Goal: Task Accomplishment & Management: Manage account settings

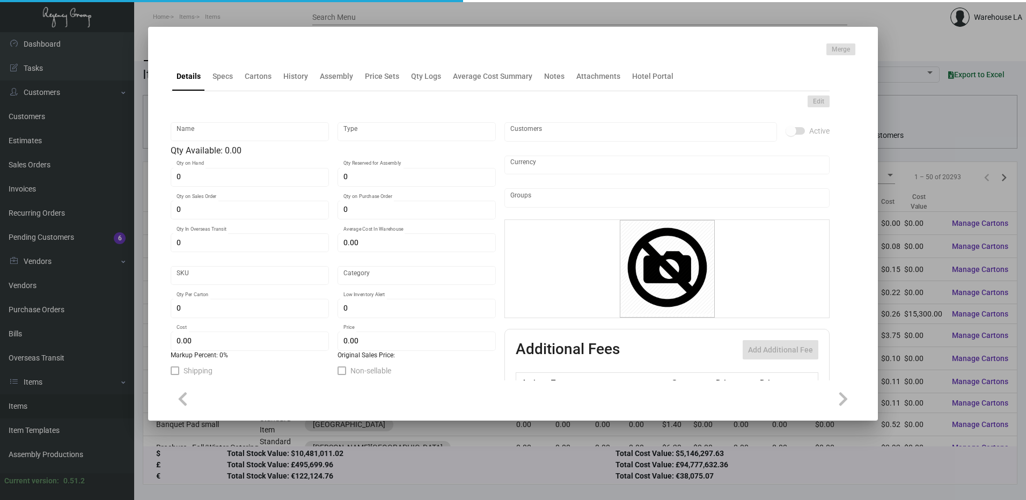
type input "Letterhead"
type input "Inventory"
type input "750"
type input "$ 0.0834"
type input "322-Letterhead-44"
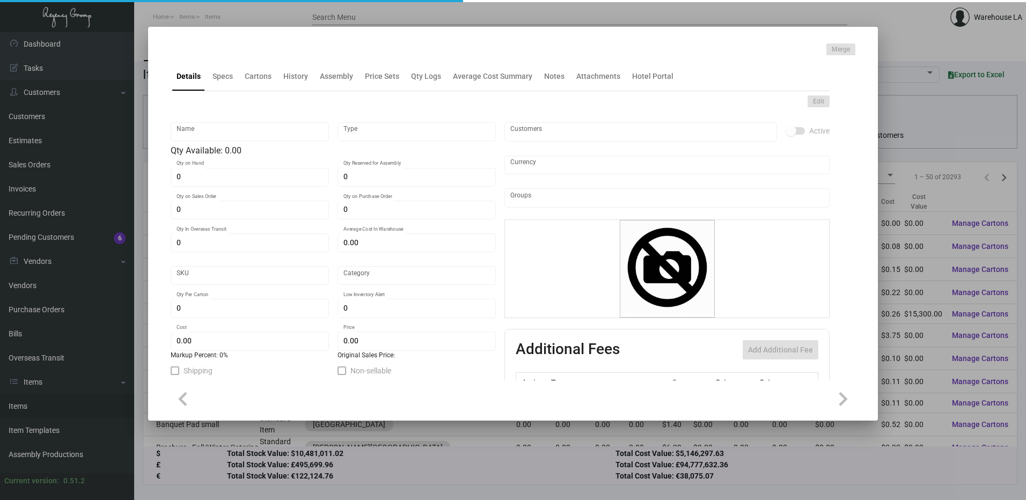
type input "Standard"
type input "500"
type input "$ 0.05572"
type input "$ 0.25"
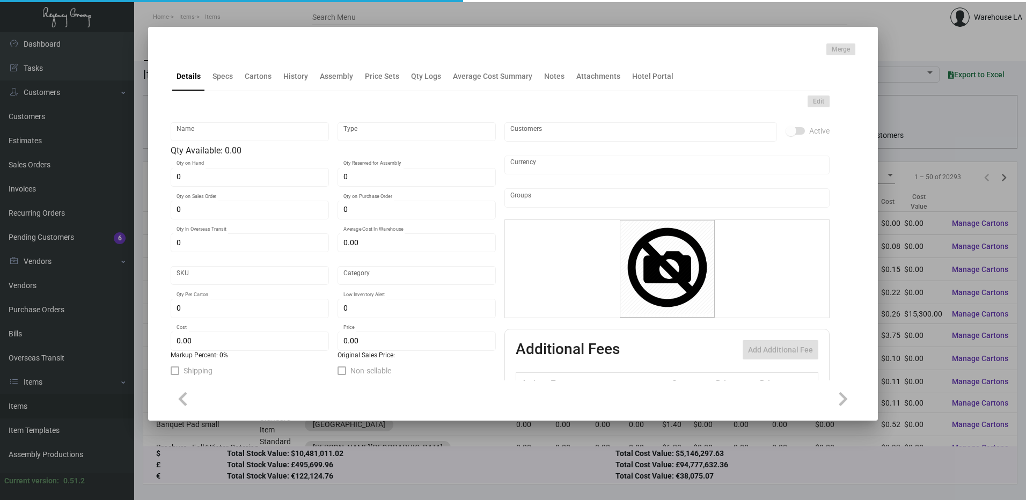
checkbox input "true"
type input "United States Dollar $"
click at [543, 9] on div at bounding box center [513, 250] width 1026 height 500
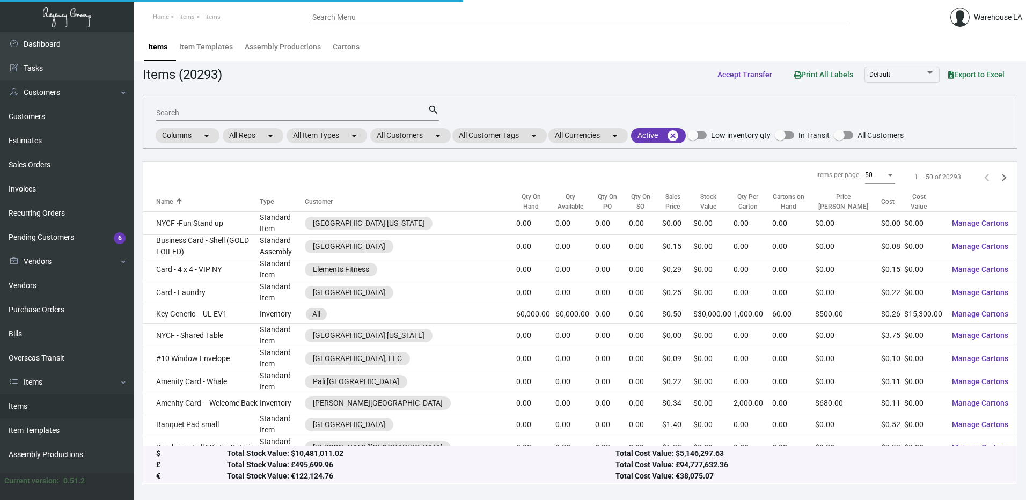
click at [543, 20] on input "Search Menu" at bounding box center [579, 17] width 535 height 9
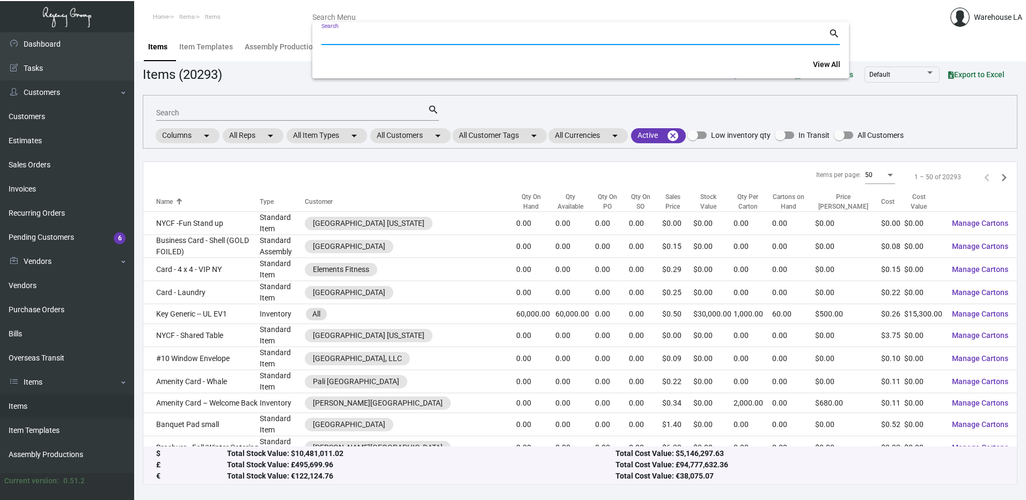
paste input "162252"
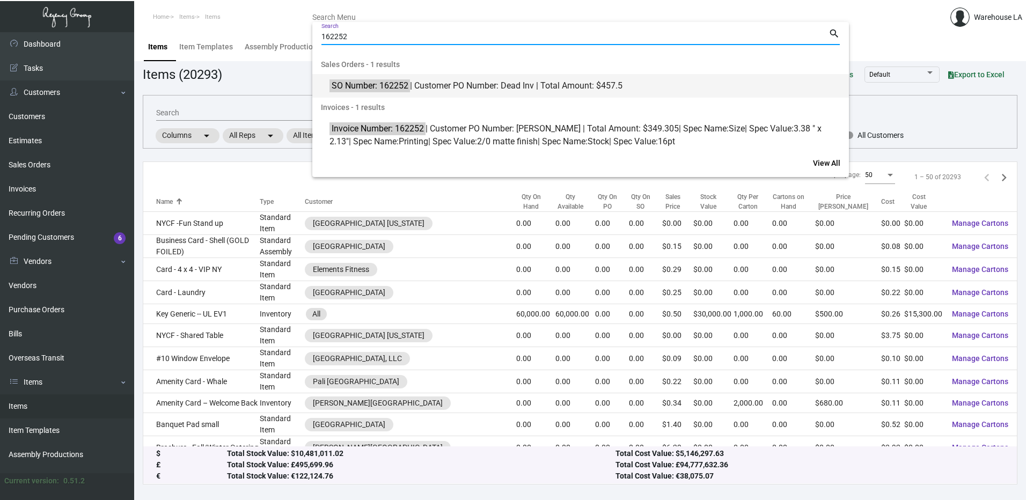
type input "162252"
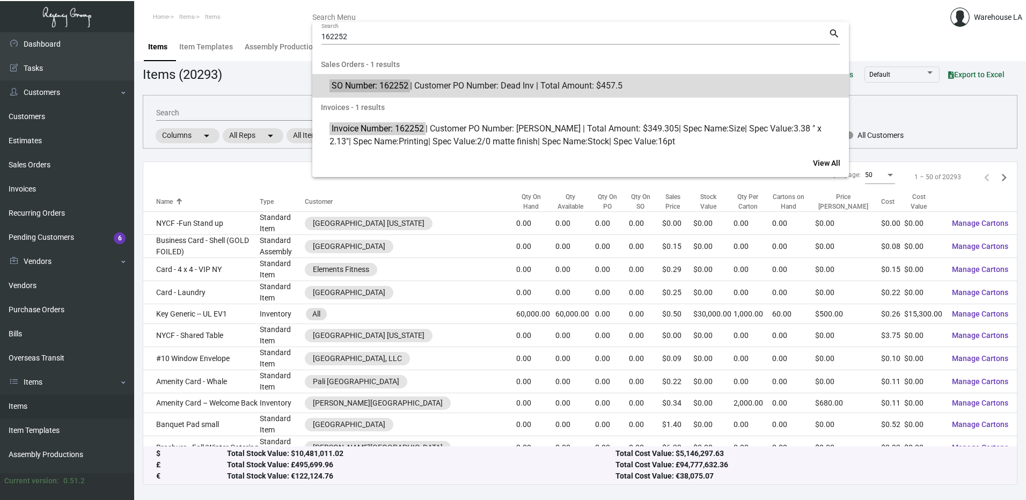
click at [431, 84] on span "SO Number: 162252 | Customer PO Number: Dead Inv | Total Amount: $457.5" at bounding box center [586, 85] width 514 height 13
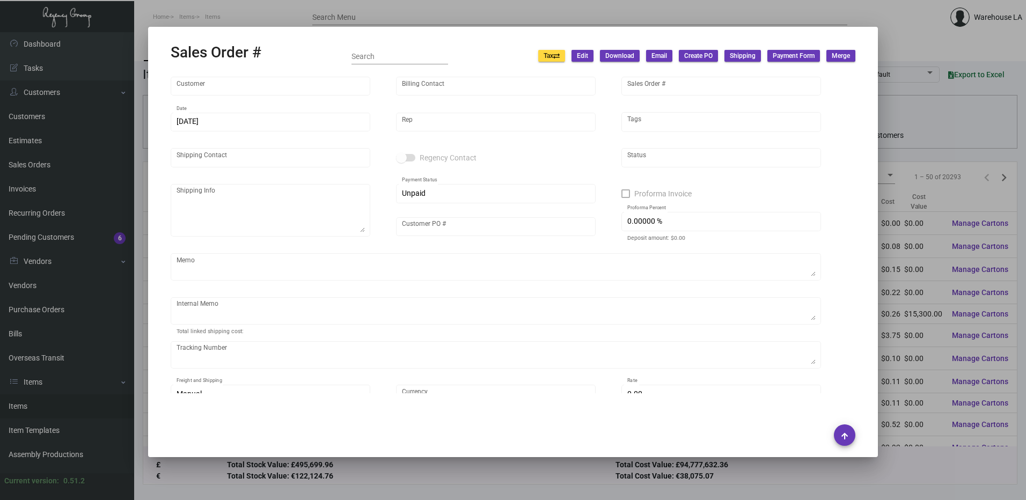
type input "[GEOGRAPHIC_DATA]"
type input "Accounts Payable"
type input "162252"
type input "[DATE]"
type input "[PERSON_NAME]"
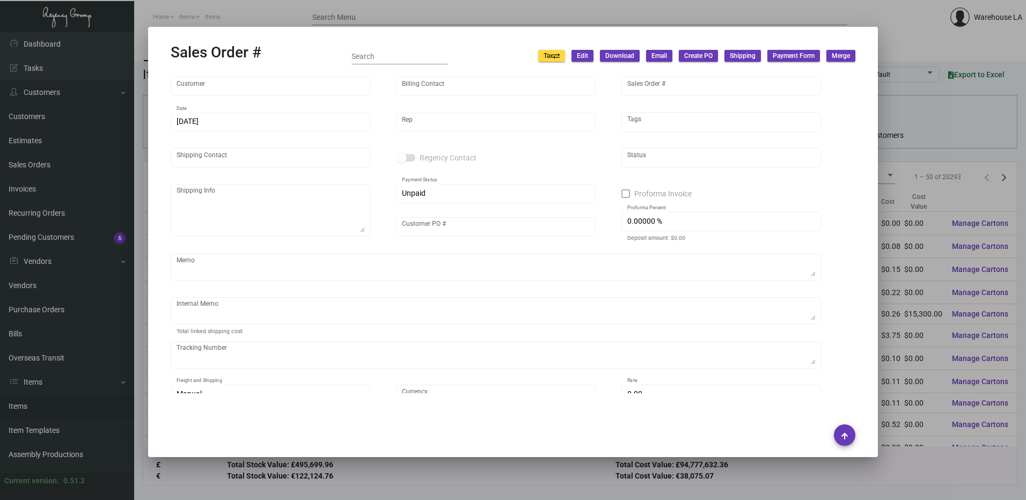
type input "Attn: [PERSON_NAME]"
type textarea "Normandie - Attn: [PERSON_NAME] [STREET_ADDRESS]"
type input "Dead Inv"
type input "United States Dollar $"
type input "$ 0.00"
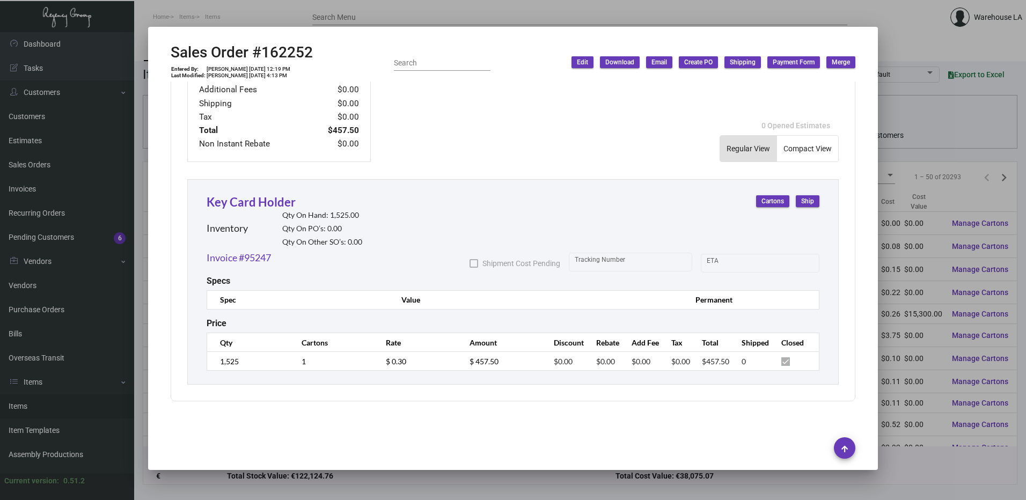
scroll to position [488, 0]
click at [252, 201] on link "Key Card Holder" at bounding box center [251, 201] width 89 height 14
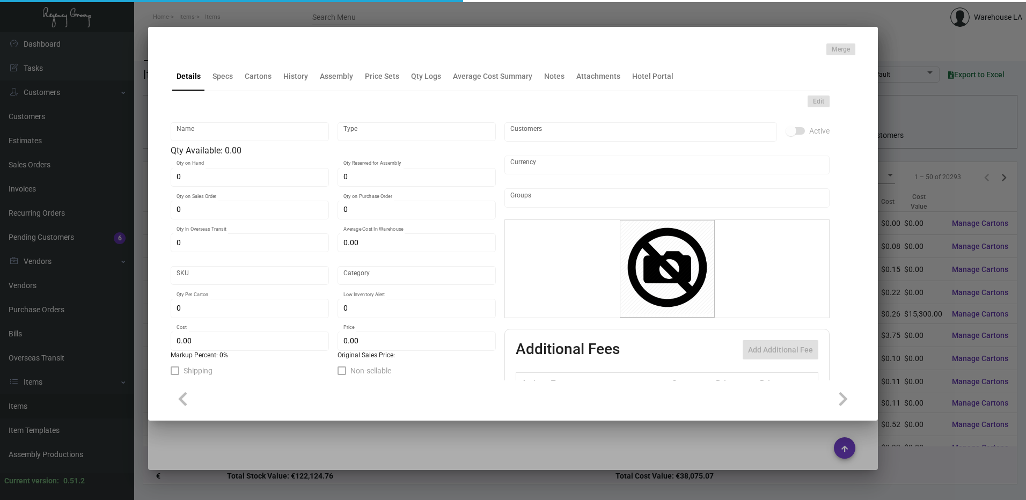
type input "Key Card Holder"
type input "Inventory"
type input "1,525"
type input "$ 0.00"
type input "Standard"
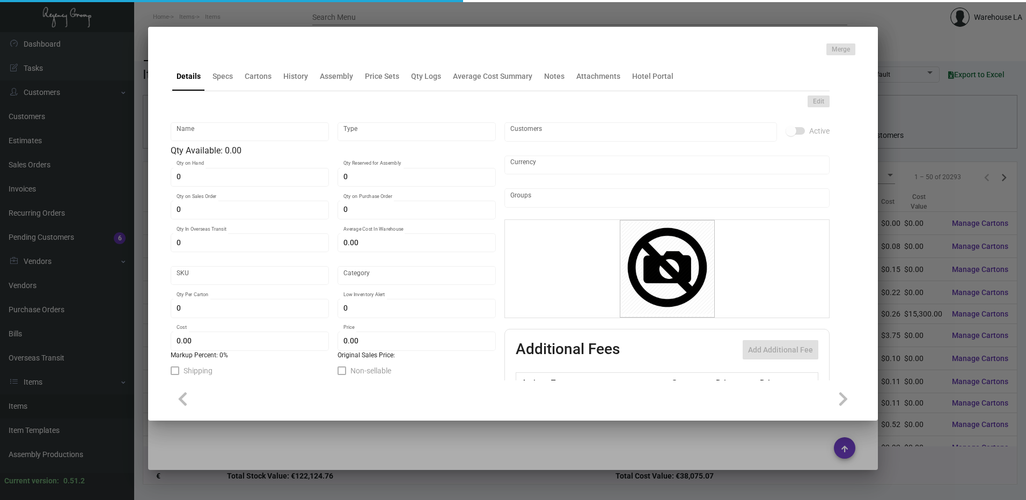
type input "1,525"
type input "$ 0.15"
type input "$ 0.30"
checkbox input "true"
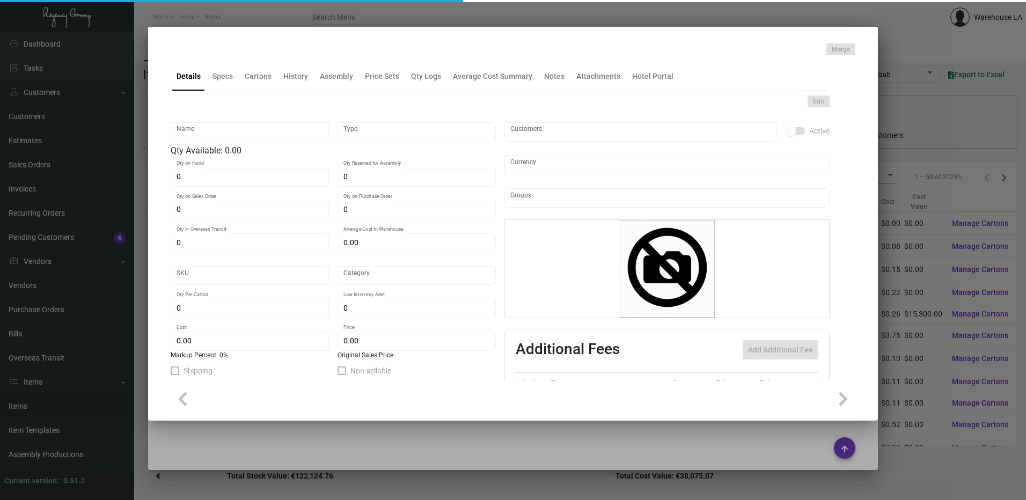
type input "United States Dollar $"
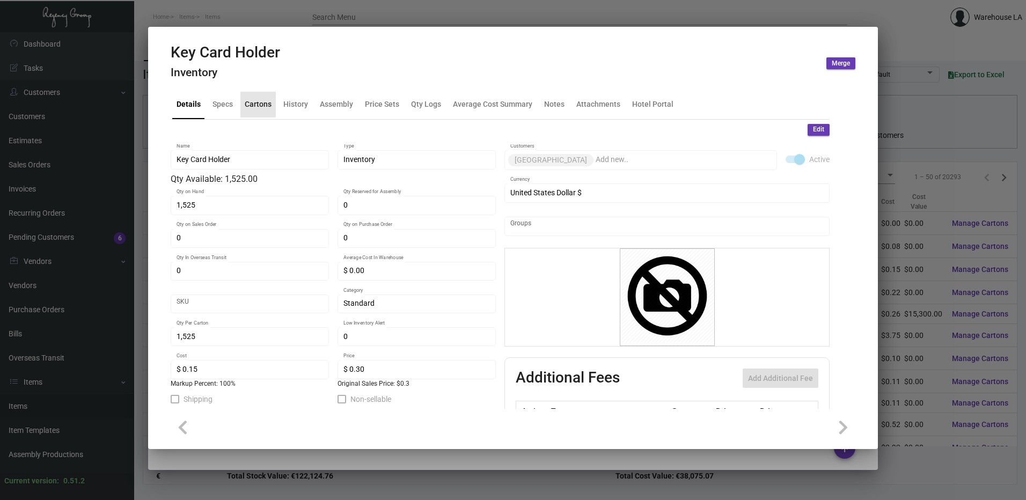
click at [247, 101] on div "Cartons" at bounding box center [258, 104] width 27 height 11
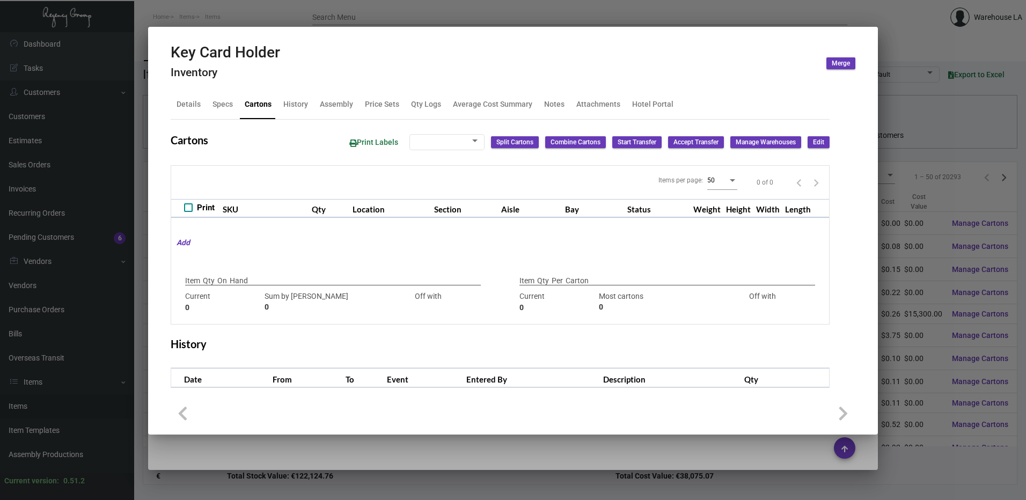
checkbox input "true"
type input "1,525"
type input "1525"
type input "0"
type input "1,525"
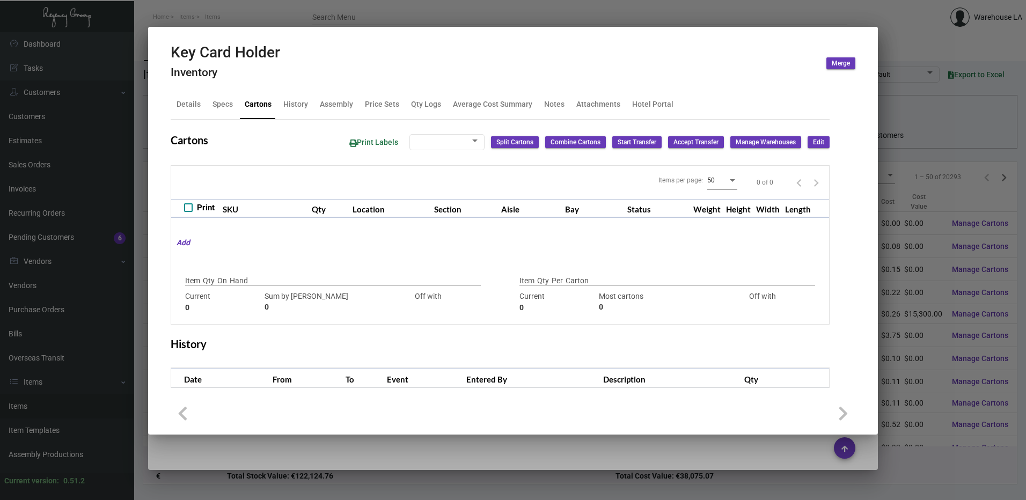
type input "1525"
type input "0"
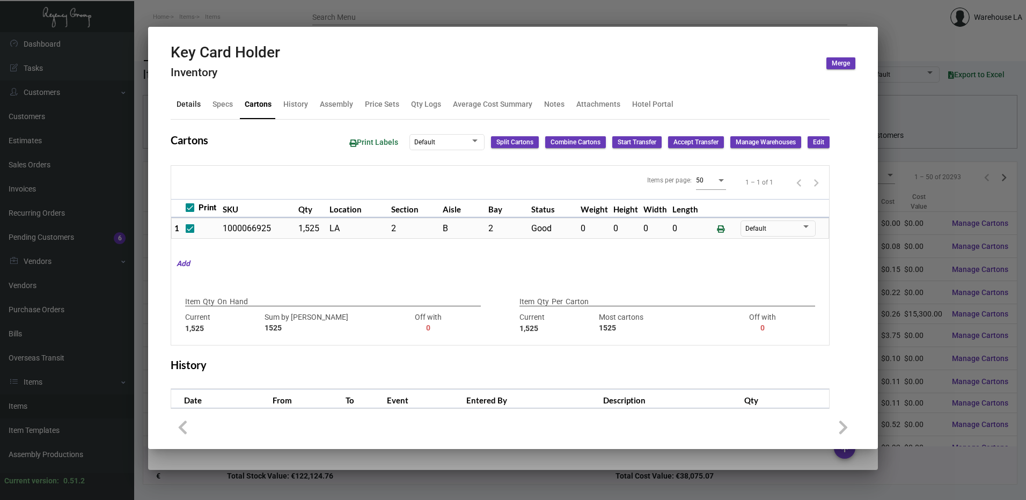
click at [198, 106] on div "Details" at bounding box center [188, 104] width 24 height 11
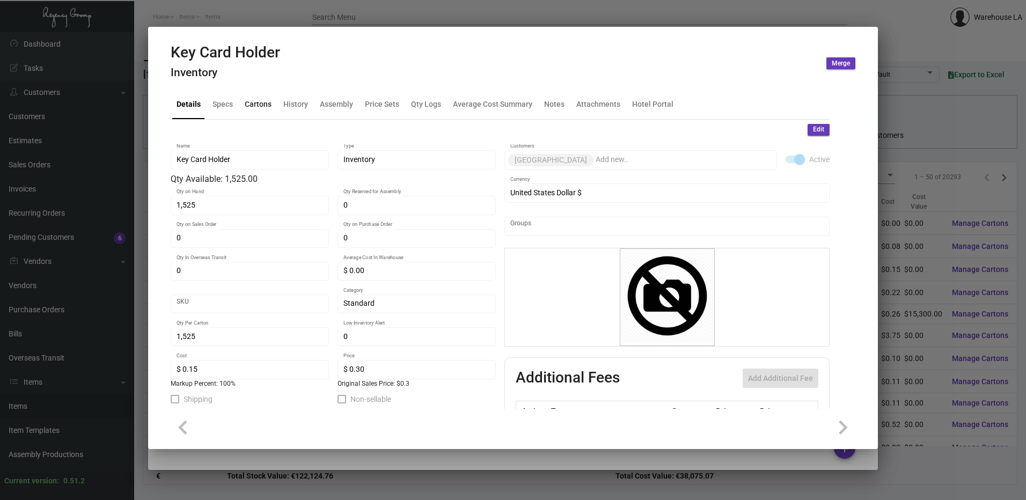
click at [270, 108] on div "Cartons" at bounding box center [258, 104] width 27 height 11
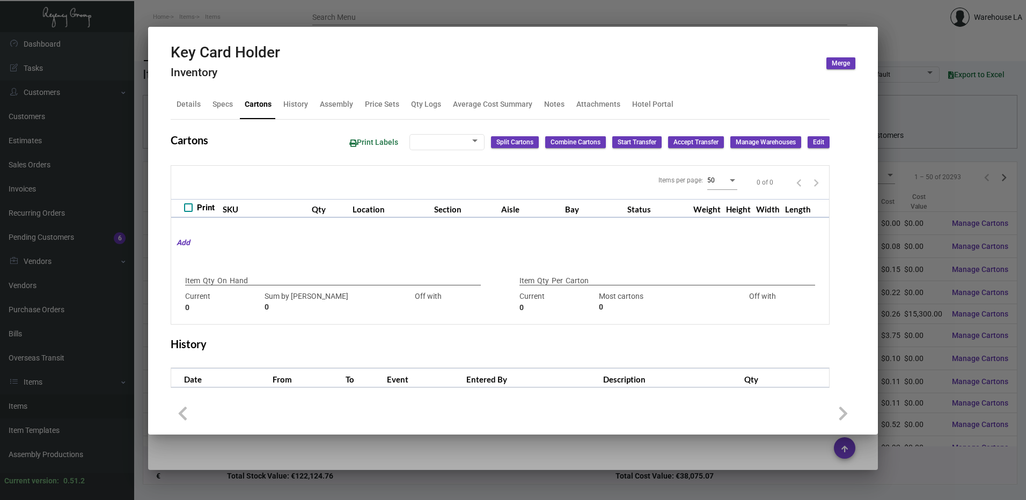
checkbox input "true"
type input "1,525"
type input "1525"
type input "0"
type input "1,525"
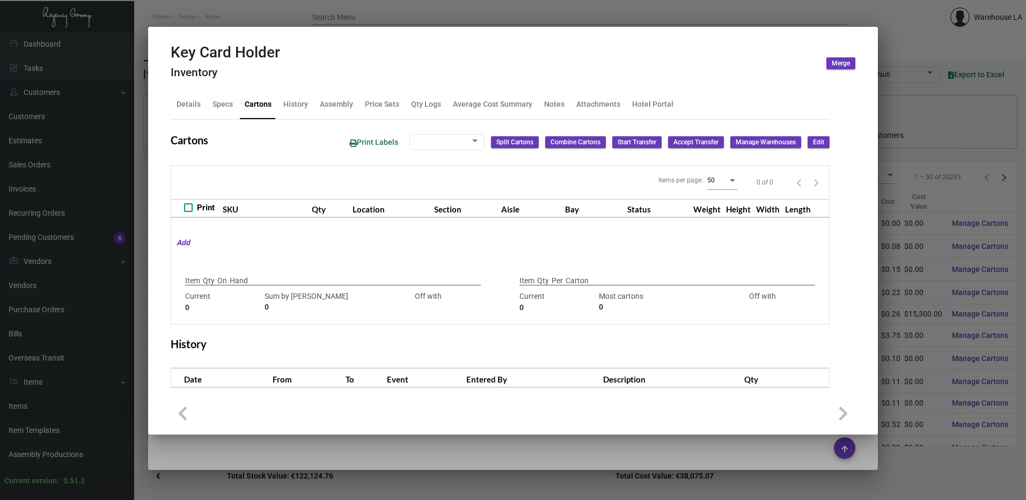
type input "1525"
type input "0"
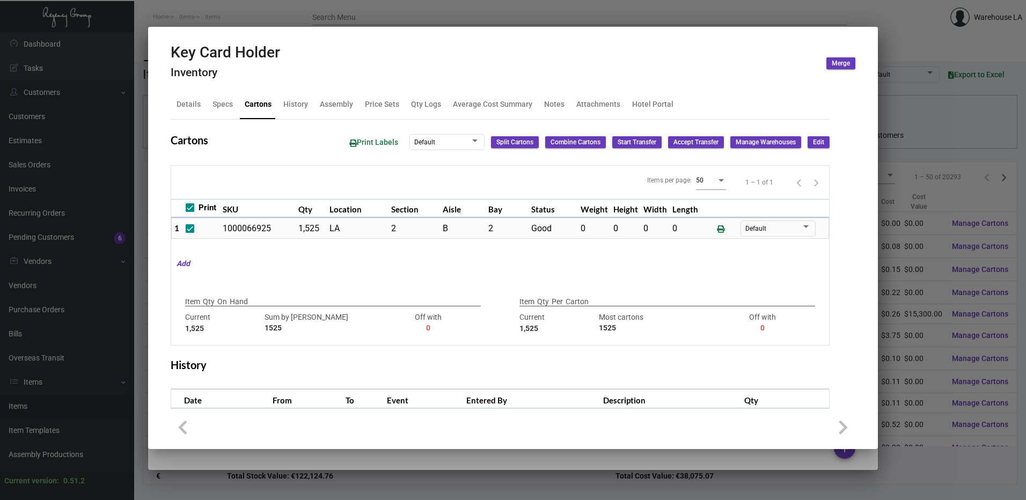
click at [803, 135] on div "Print Labels Default Split Cartons Combine Cartons Start Transfer Accept Transf…" at bounding box center [585, 142] width 489 height 20
click at [818, 142] on button "Edit" at bounding box center [818, 142] width 22 height 12
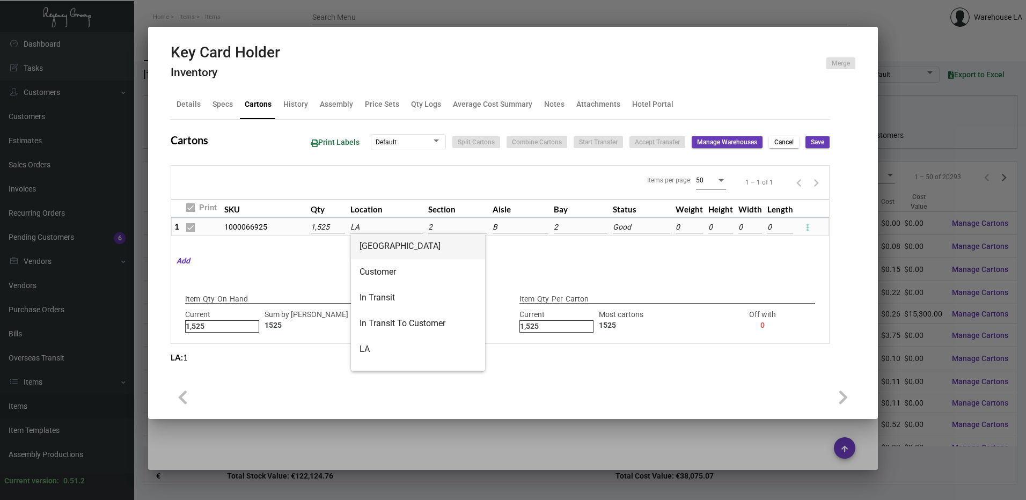
drag, startPoint x: 379, startPoint y: 230, endPoint x: 374, endPoint y: 254, distance: 24.7
click at [379, 231] on input "LA" at bounding box center [386, 228] width 73 height 12
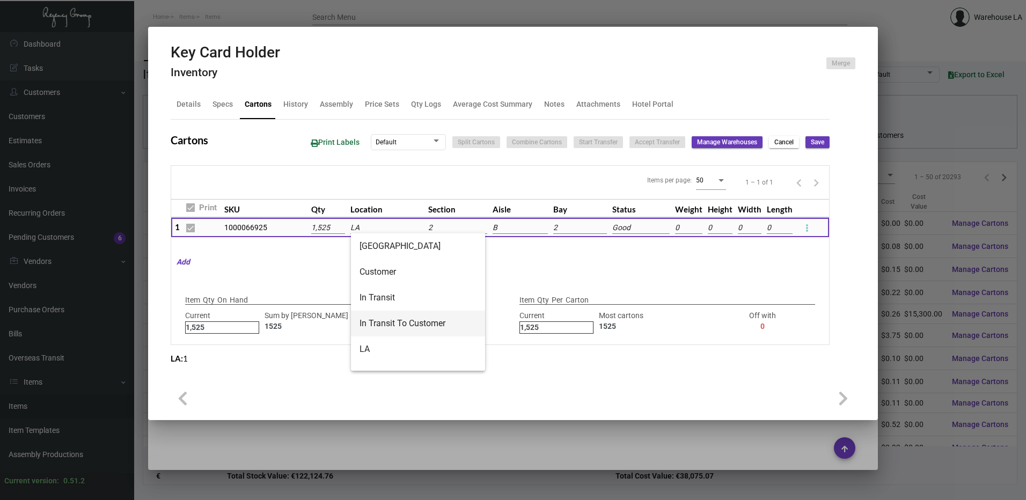
click at [388, 325] on span "In Transit To Customer" at bounding box center [417, 324] width 117 height 26
type input "In Transit To Customer"
click at [811, 136] on button "Save" at bounding box center [817, 142] width 24 height 12
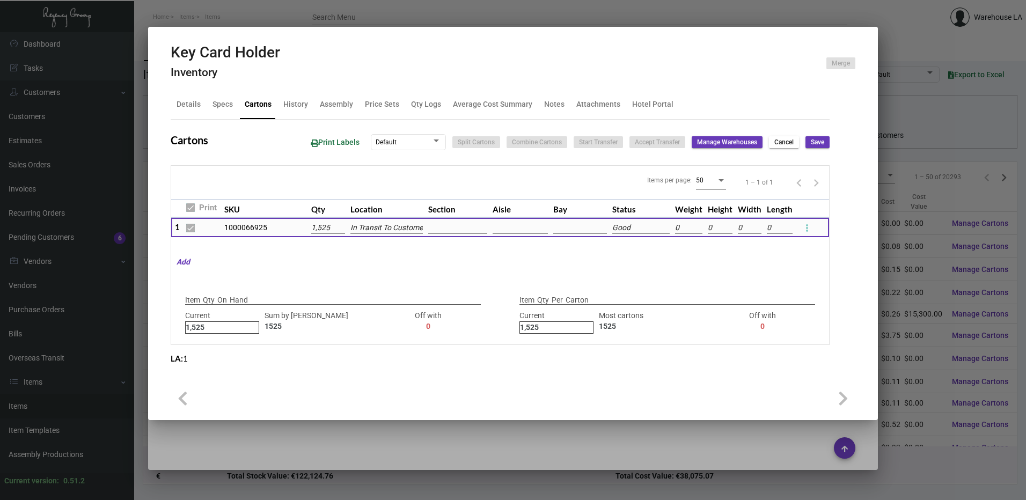
checkbox input "false"
type input "0"
type input "+1525"
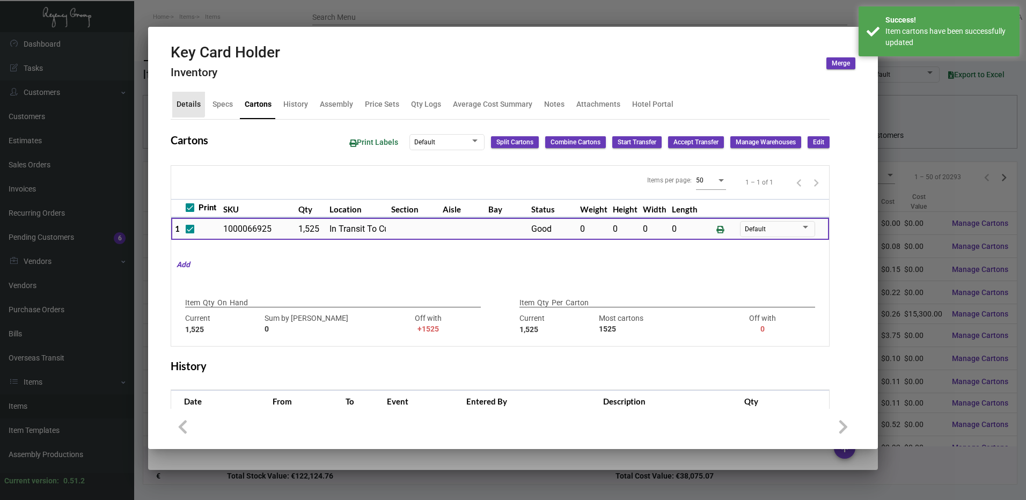
click at [178, 98] on div "Details" at bounding box center [188, 105] width 33 height 26
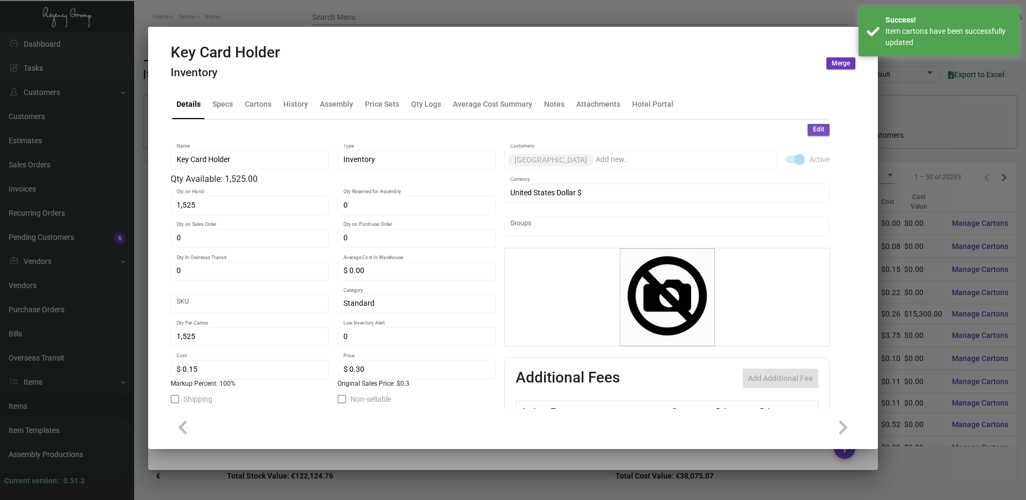
click at [813, 131] on span "Edit" at bounding box center [818, 129] width 11 height 9
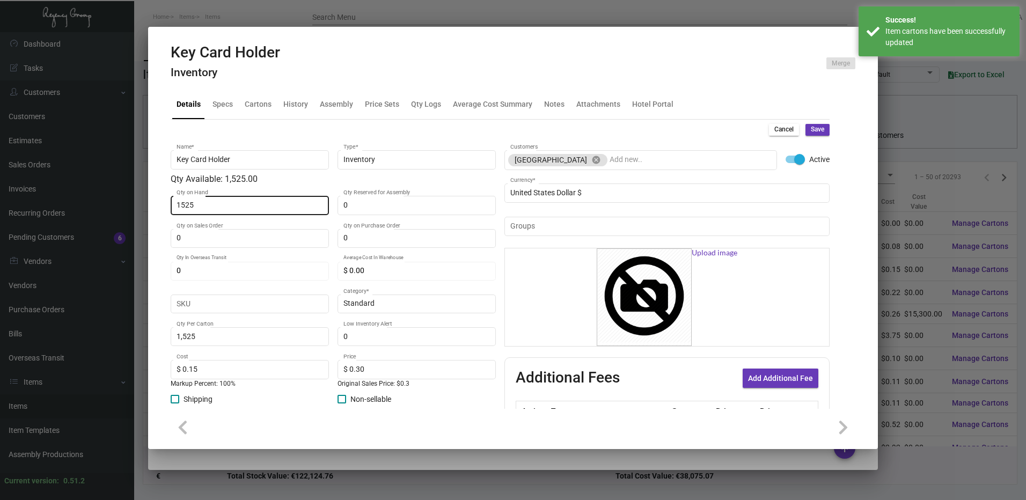
click at [220, 206] on input "1525" at bounding box center [249, 205] width 147 height 9
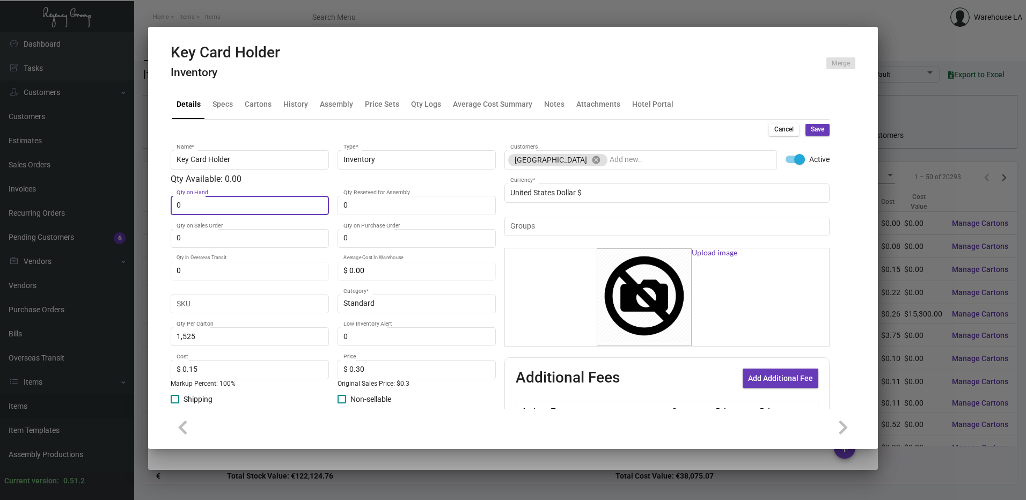
type input "0"
click at [818, 129] on button "Save" at bounding box center [817, 130] width 24 height 12
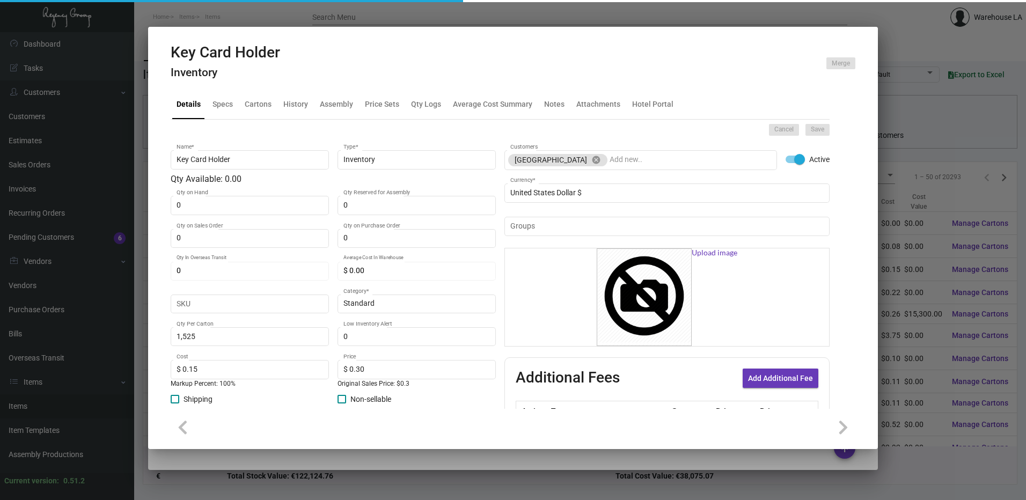
type input "0"
type input "$ 0.00"
checkbox input "false"
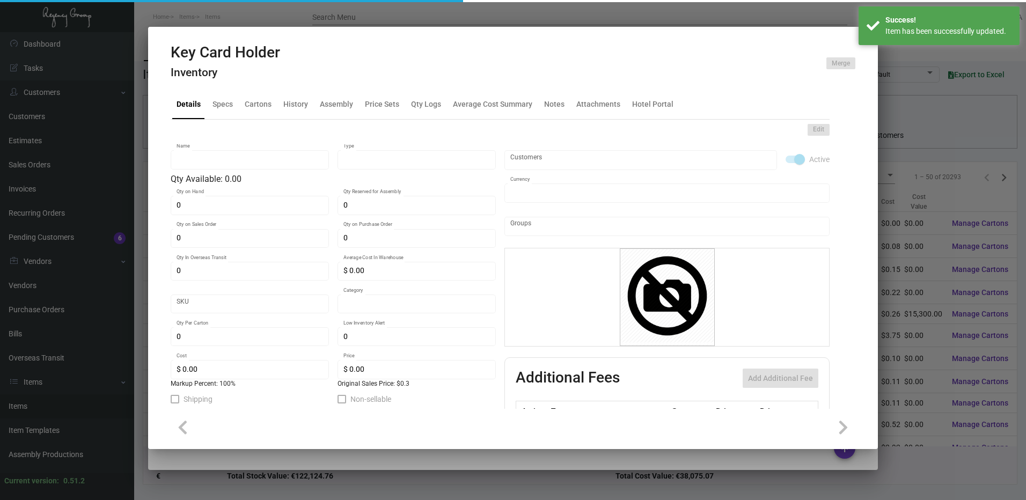
type input "Key Card Holder"
type input "Inventory"
type input "Standard"
type input "1,525"
type input "$ 0.15"
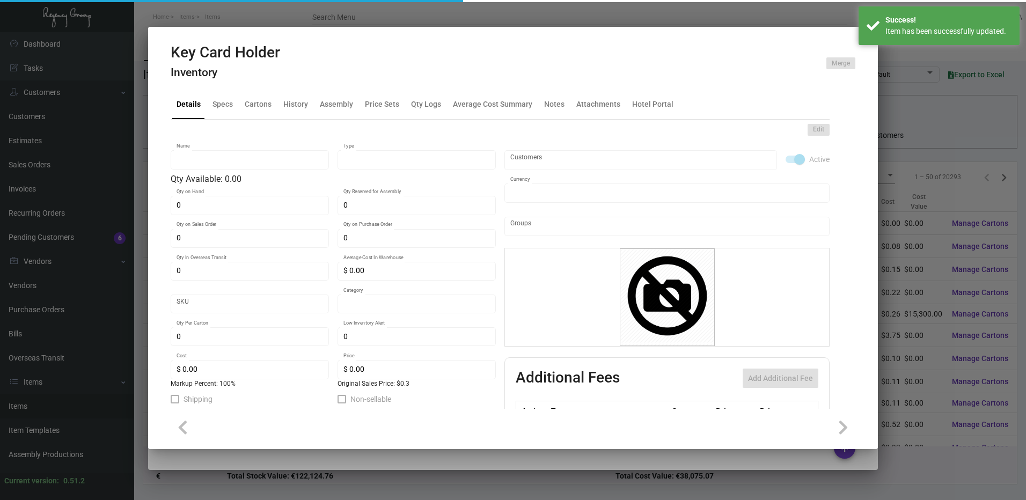
type input "$ 0.30"
checkbox input "true"
type input "United States Dollar $"
